Goal: Navigation & Orientation: Find specific page/section

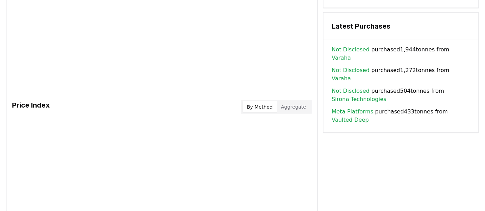
scroll to position [485, 0]
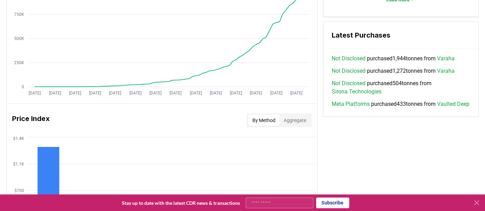
click at [449, 55] on link "Varaha" at bounding box center [446, 59] width 18 height 8
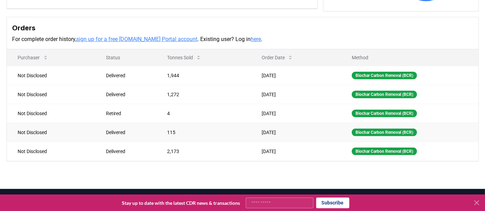
scroll to position [204, 0]
